Goal: Transaction & Acquisition: Book appointment/travel/reservation

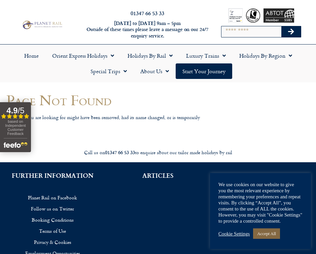
click at [274, 232] on link "Accept All" at bounding box center [266, 233] width 27 height 10
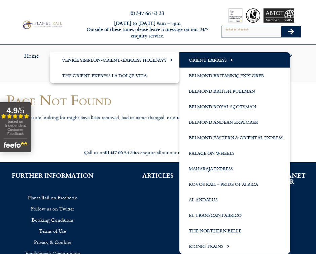
click at [215, 58] on link "Orient Express" at bounding box center [235, 60] width 111 height 16
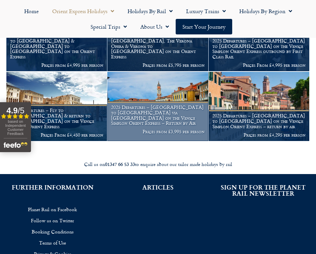
scroll to position [658, 0]
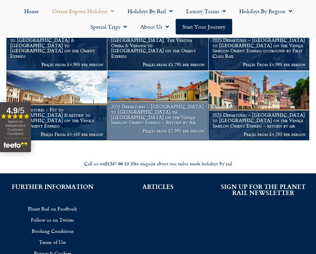
click at [147, 112] on h1 "2025 Departures – London to Venice via Cannes on the Venice Simplon Orient Expr…" at bounding box center [157, 114] width 93 height 21
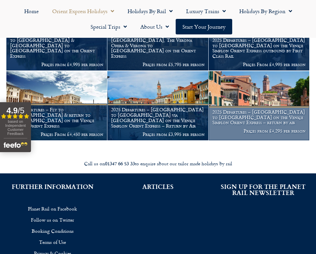
click at [235, 91] on img at bounding box center [259, 105] width 101 height 69
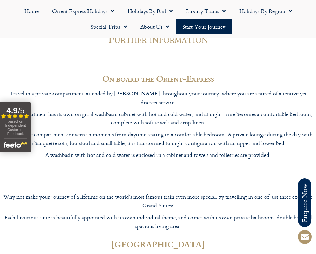
scroll to position [1845, 0]
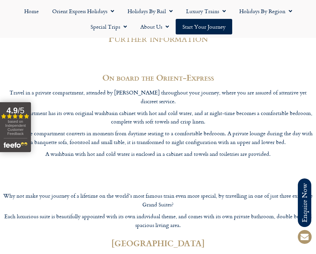
drag, startPoint x: 187, startPoint y: 163, endPoint x: 243, endPoint y: 161, distance: 55.6
copy p "Hotel Ai Mori d’Oriente"
click at [252, 236] on div "[GEOGRAPHIC_DATA]" at bounding box center [158, 243] width 316 height 15
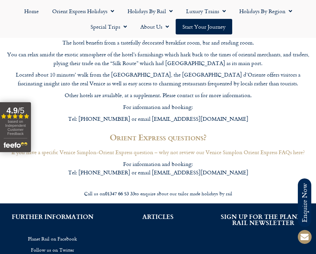
scroll to position [2111, 0]
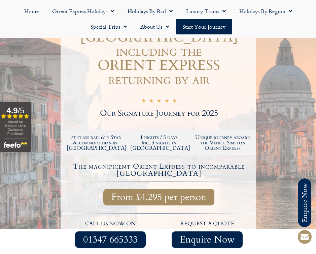
scroll to position [105, 0]
